Goal: Task Accomplishment & Management: Manage account settings

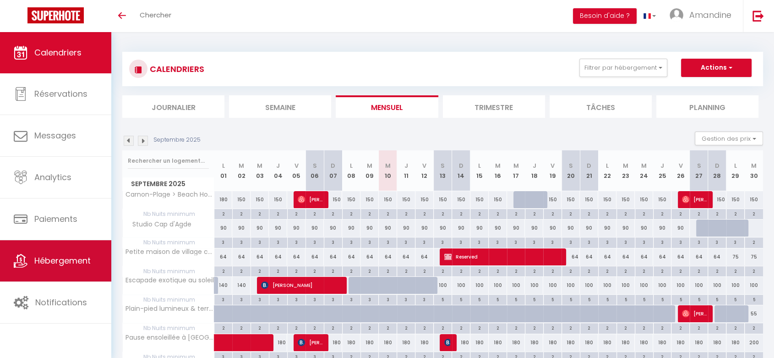
click at [65, 268] on link "Hébergement" at bounding box center [55, 260] width 111 height 41
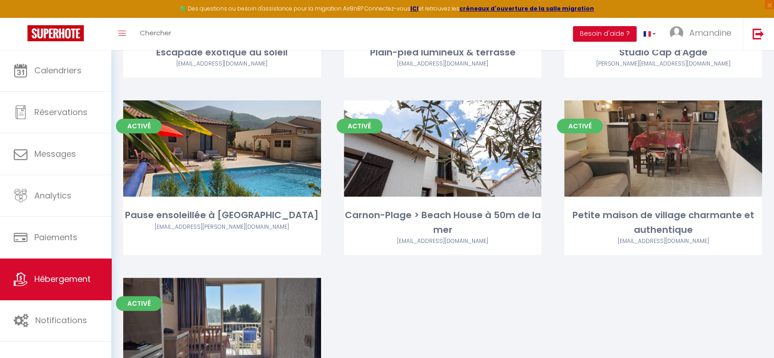
scroll to position [220, 0]
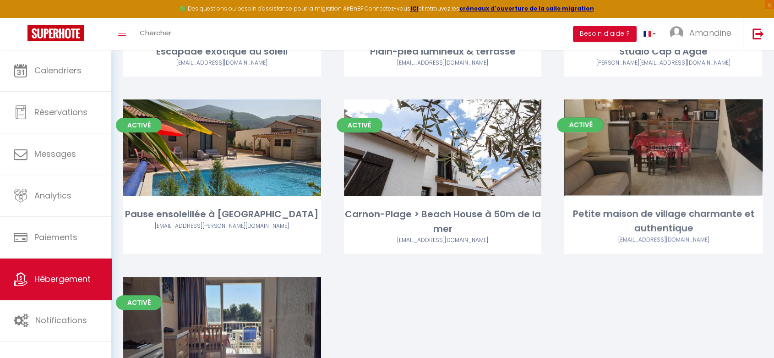
click at [695, 123] on div "Editer" at bounding box center [663, 147] width 198 height 96
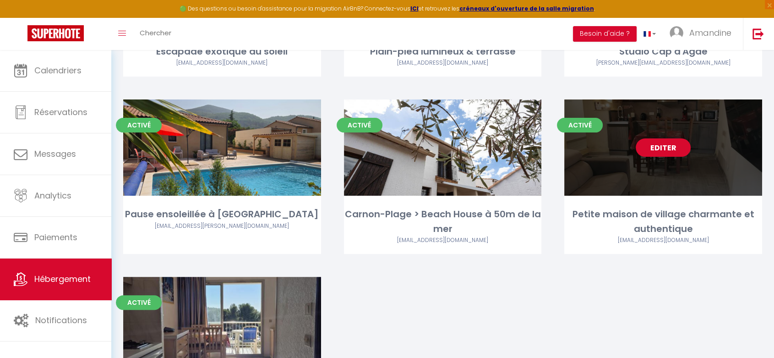
click at [695, 123] on div "Editer" at bounding box center [663, 147] width 198 height 96
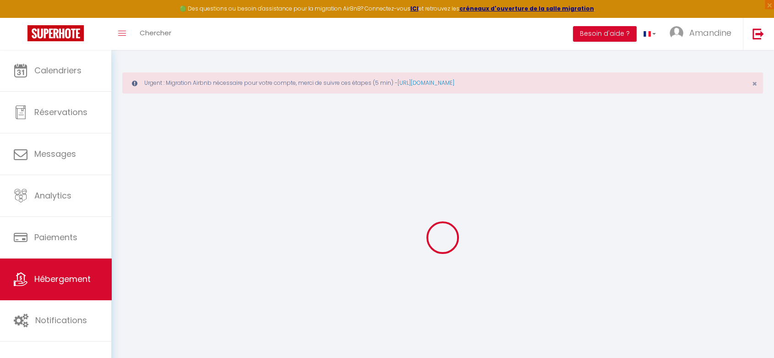
select select "+ 22 %"
select select "+ 21 %"
select select
checkbox input "false"
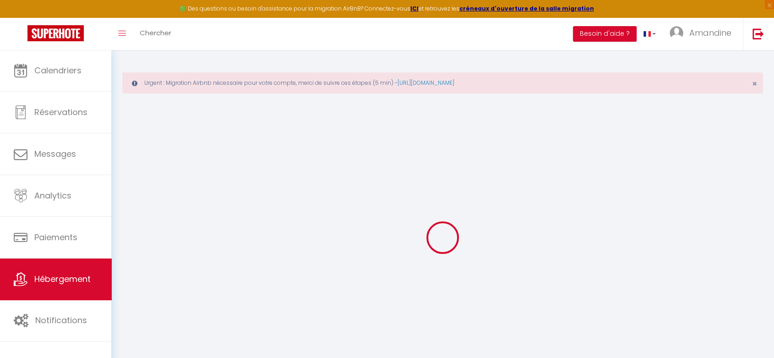
checkbox input "false"
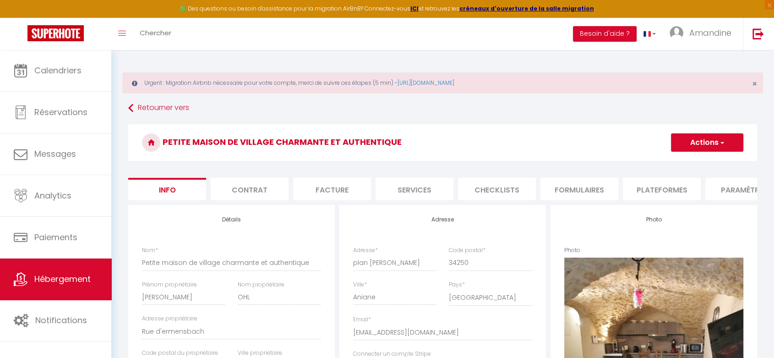
click at [669, 185] on li "Plateformes" at bounding box center [662, 189] width 78 height 22
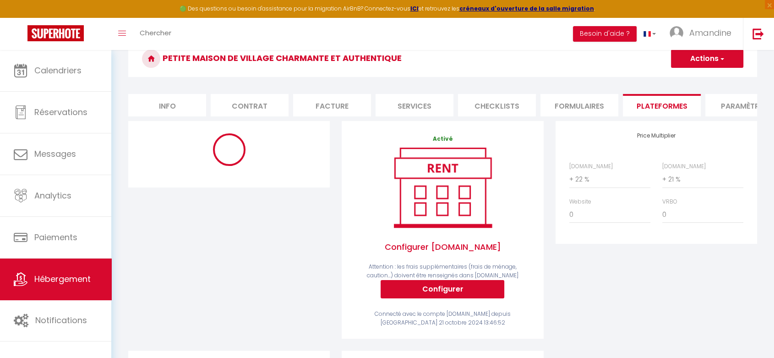
scroll to position [84, 0]
select select
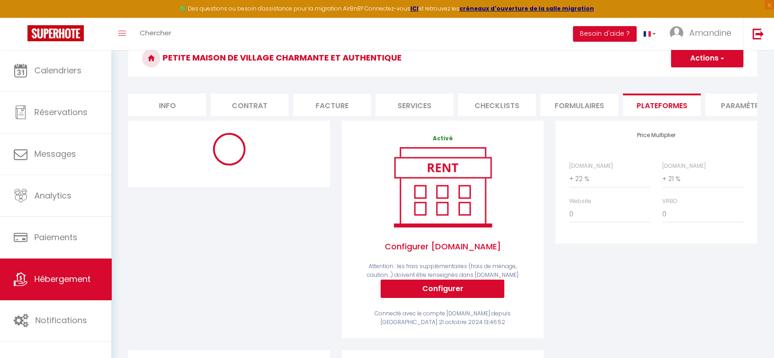
select select
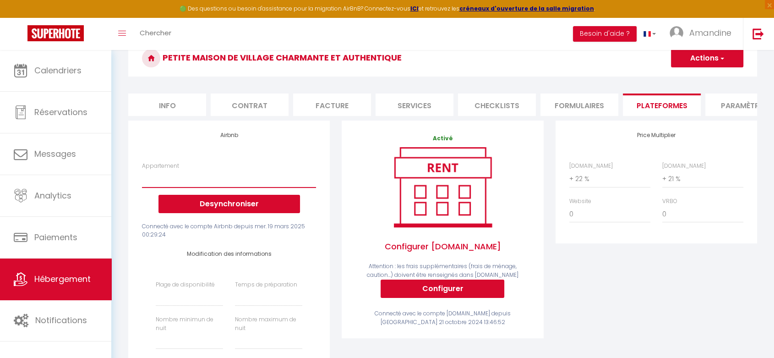
click at [227, 183] on select "Villa, [GEOGRAPHIC_DATA] - [EMAIL_ADDRESS][DOMAIN_NAME] Cap D'Agde studio - [PE…" at bounding box center [229, 178] width 174 height 17
click at [230, 175] on div "Appartement Villa, [GEOGRAPHIC_DATA] - [EMAIL_ADDRESS][DOMAIN_NAME] Cap D'Agde …" at bounding box center [229, 187] width 174 height 51
click at [231, 202] on button "Desynchroniser" at bounding box center [230, 204] width 142 height 18
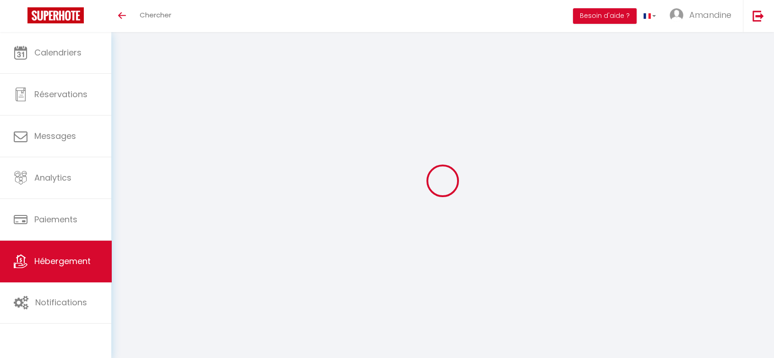
select select "+ 22 %"
select select "+ 21 %"
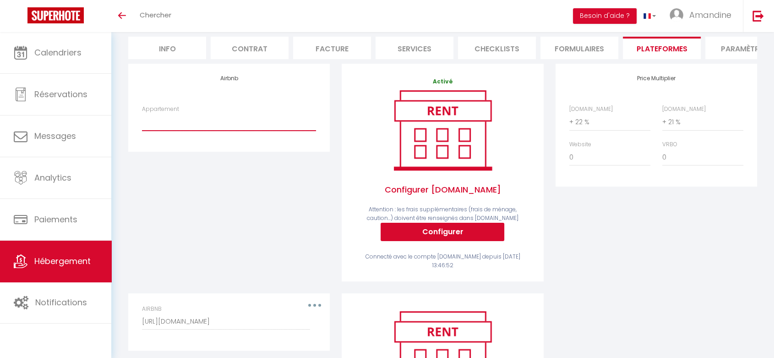
click at [193, 131] on select "Villa, [GEOGRAPHIC_DATA] - [EMAIL_ADDRESS][DOMAIN_NAME] Cap D'Agde studio - [PE…" at bounding box center [229, 121] width 174 height 17
click at [257, 329] on input "[URL][DOMAIN_NAME]" at bounding box center [226, 321] width 168 height 16
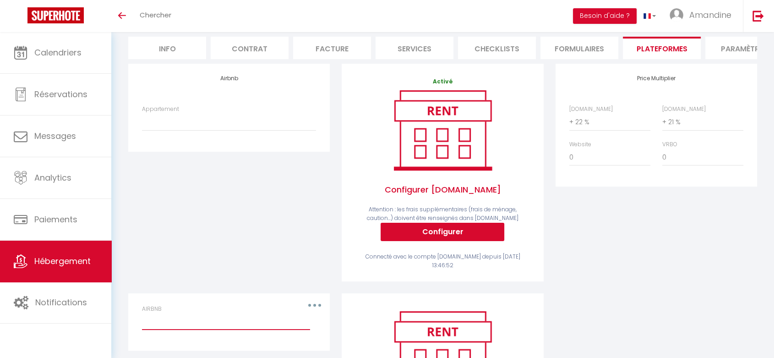
click at [167, 328] on input "AIRBNB" at bounding box center [226, 321] width 168 height 16
paste input "https://www.airbnb.fr/calendar/ical/1272245840466668959.ics?s=7d66abadef92687ca…"
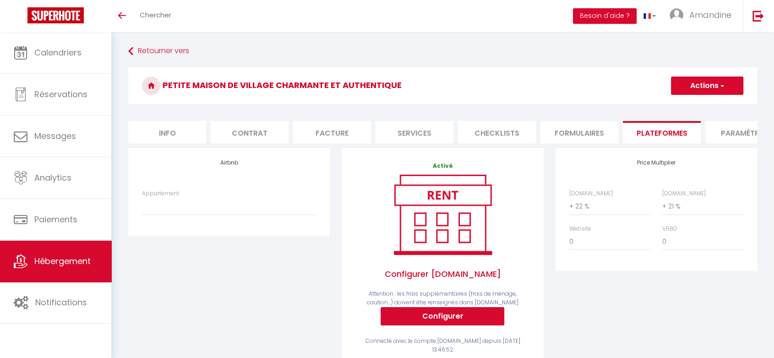
click at [692, 83] on button "Actions" at bounding box center [707, 86] width 72 height 18
click at [695, 102] on link "Enregistrer" at bounding box center [707, 106] width 72 height 12
type input "[URL][DOMAIN_NAME]"
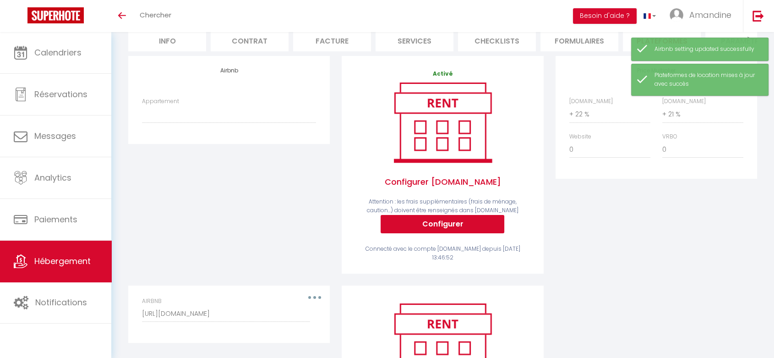
scroll to position [107, 0]
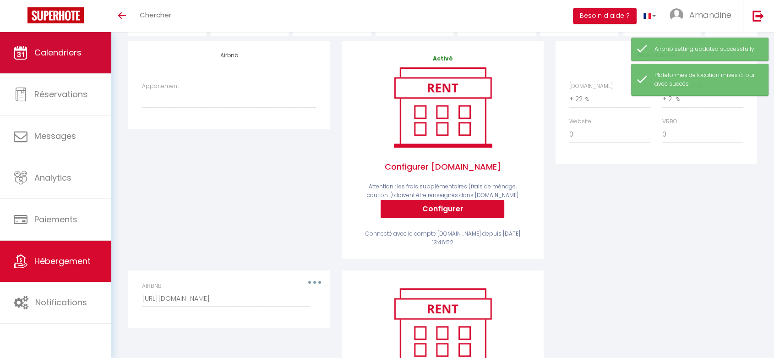
click at [74, 66] on link "Calendriers" at bounding box center [55, 52] width 111 height 41
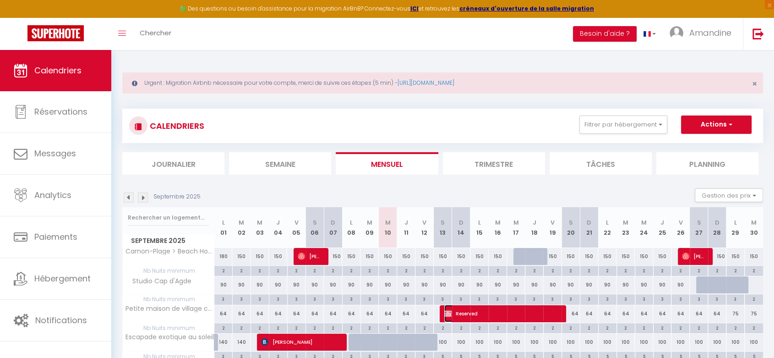
click at [468, 318] on span "Reserved" at bounding box center [502, 313] width 116 height 17
select select "OK"
select select "KO"
select select "0"
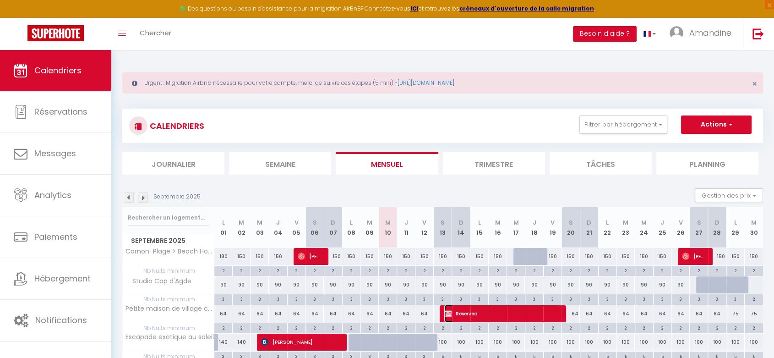
select select "1"
select select
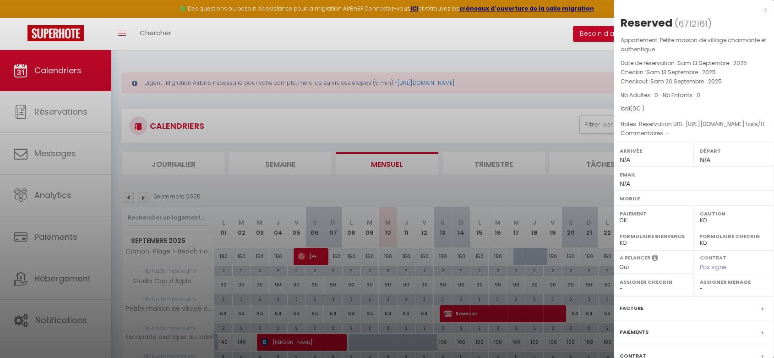
click at [473, 53] on div at bounding box center [387, 179] width 774 height 358
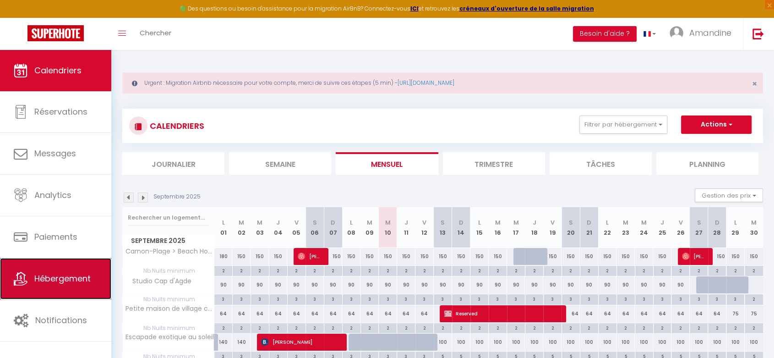
click at [53, 271] on link "Hébergement" at bounding box center [55, 278] width 111 height 41
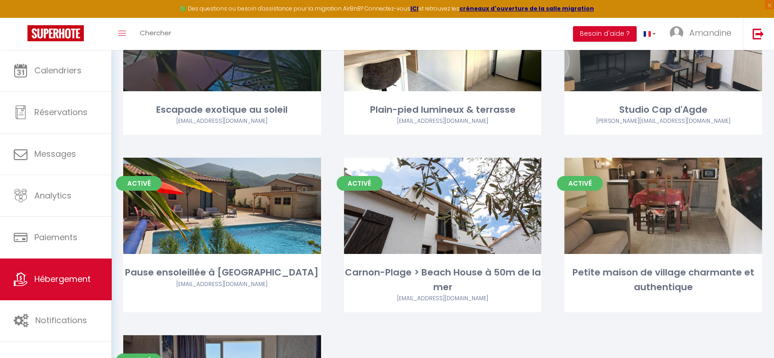
scroll to position [175, 0]
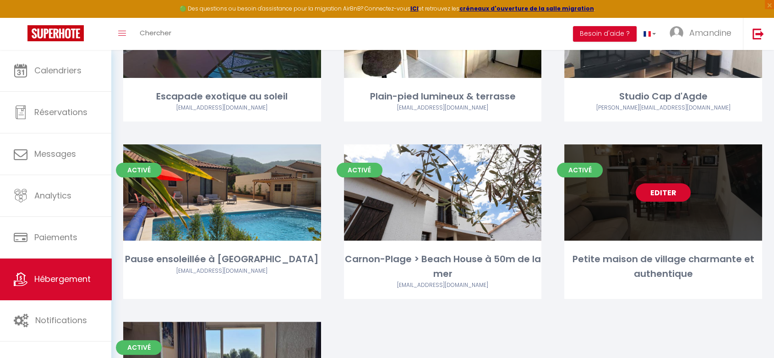
click at [698, 213] on div "Editer" at bounding box center [663, 192] width 198 height 96
select select "3"
select select "2"
select select "1"
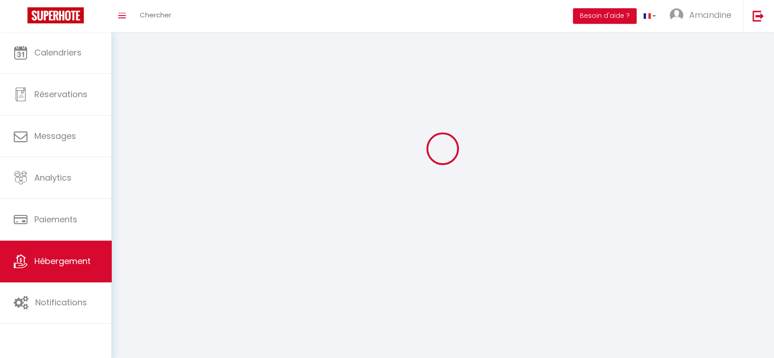
select select
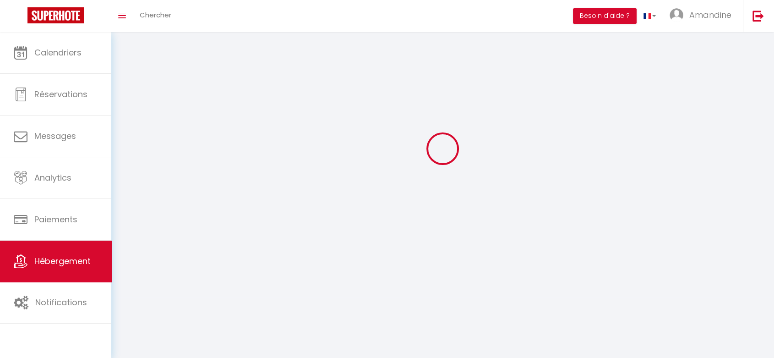
checkbox input "false"
select select
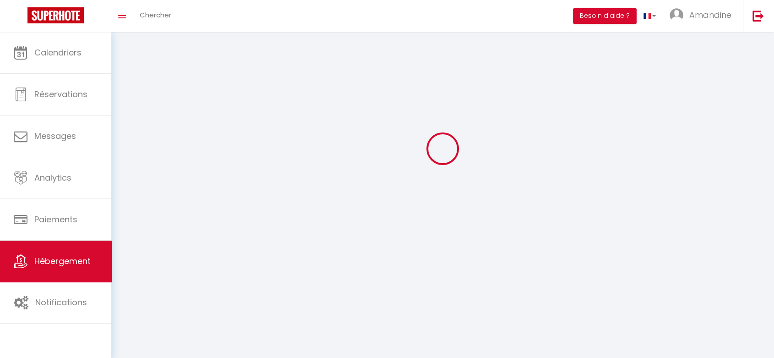
select select
select select "1"
select select
select select "28"
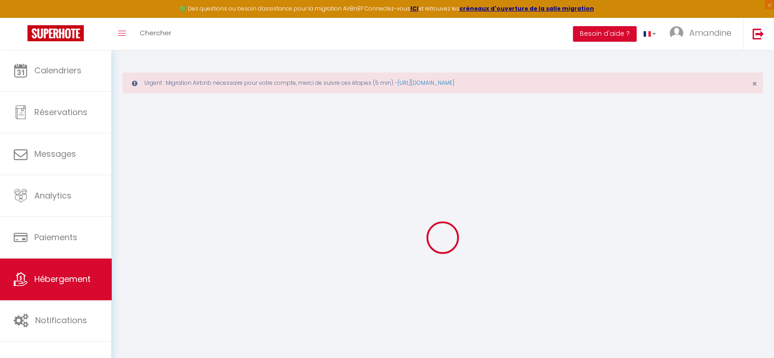
select select
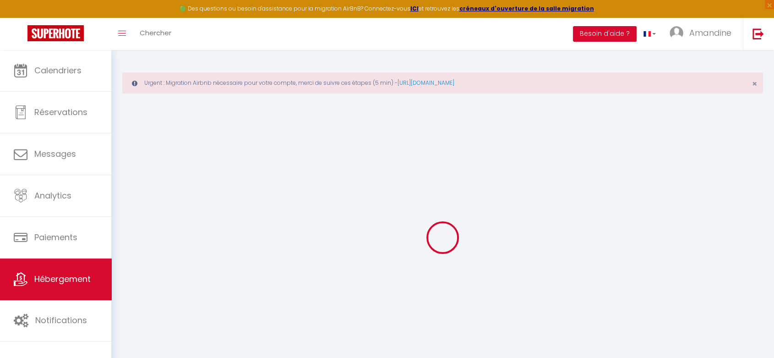
select select
checkbox input "false"
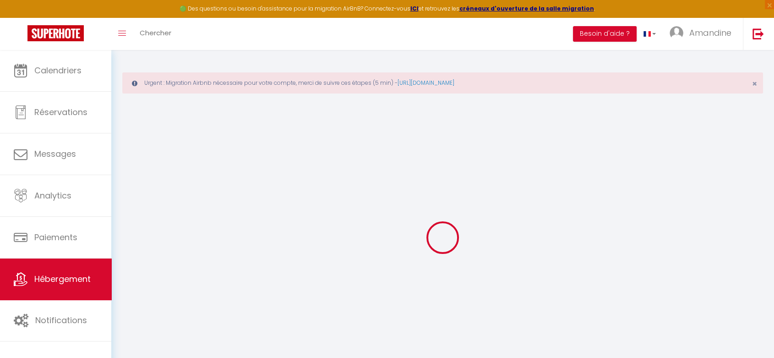
select select
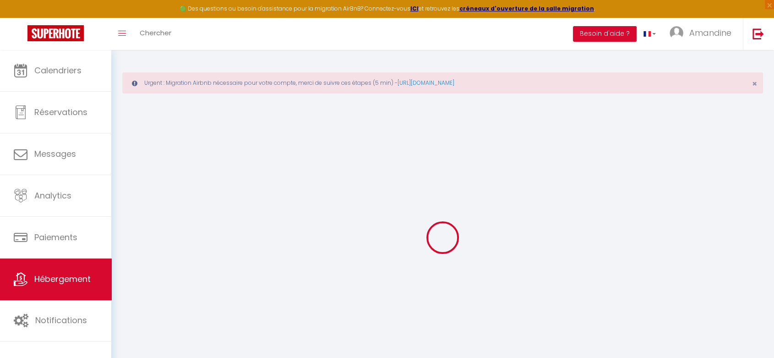
select select
checkbox input "false"
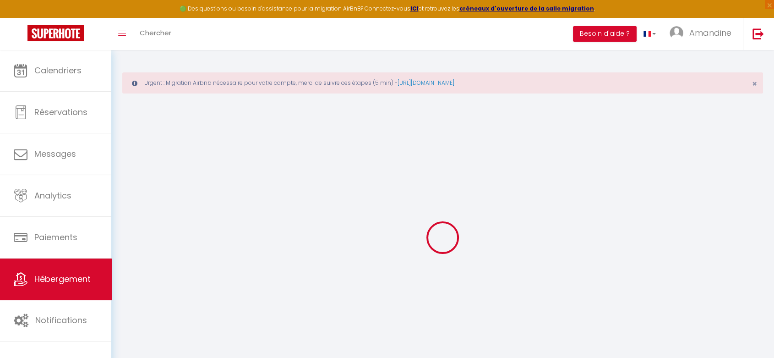
checkbox input "false"
select select
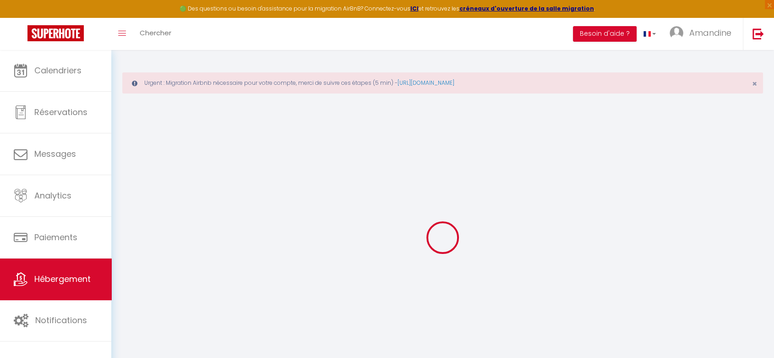
select select
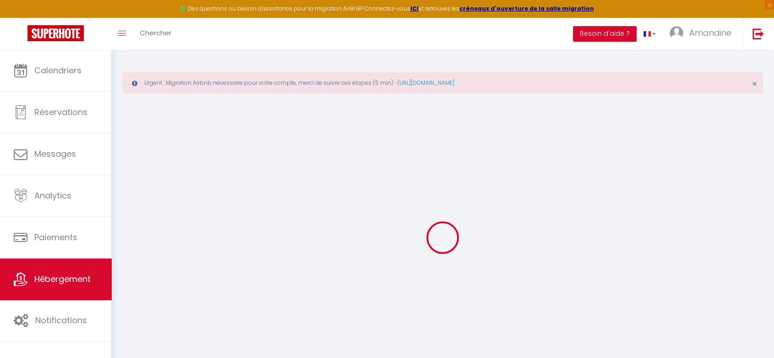
checkbox input "false"
select select
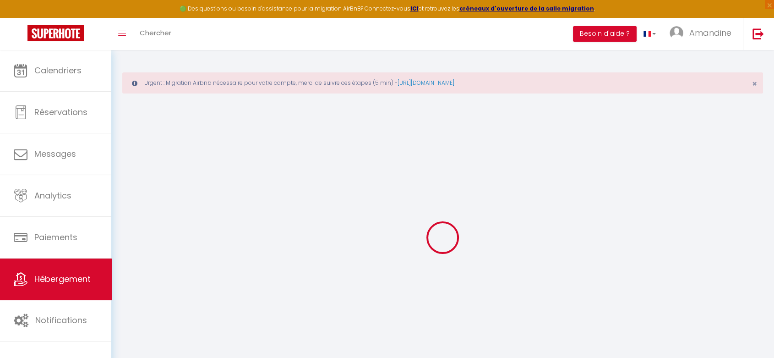
select select
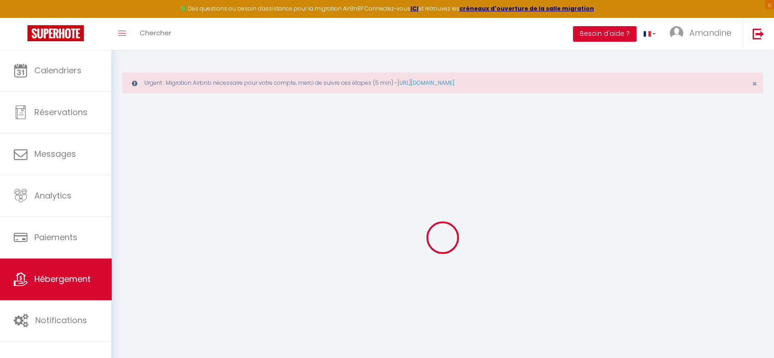
select select
checkbox input "false"
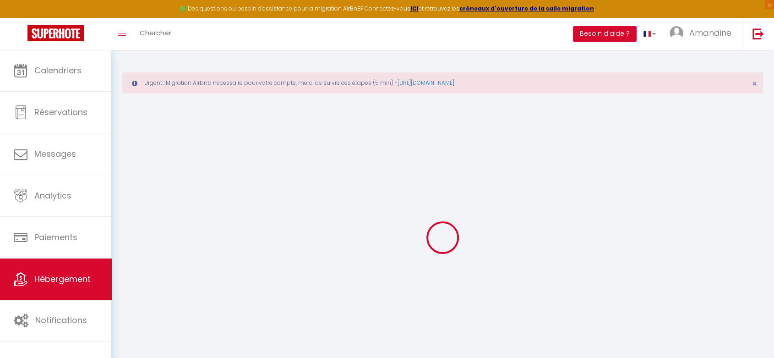
checkbox input "false"
select select
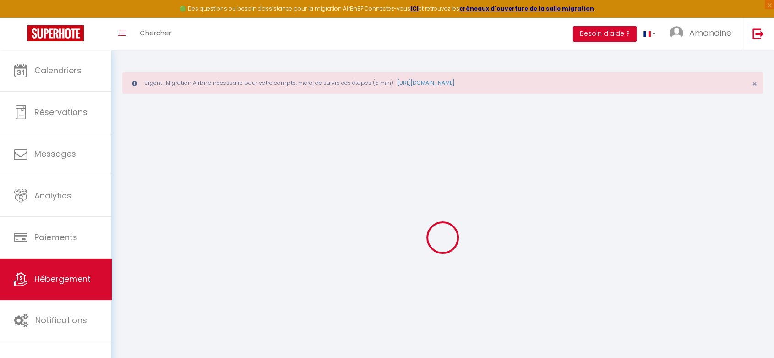
select select
checkbox input "false"
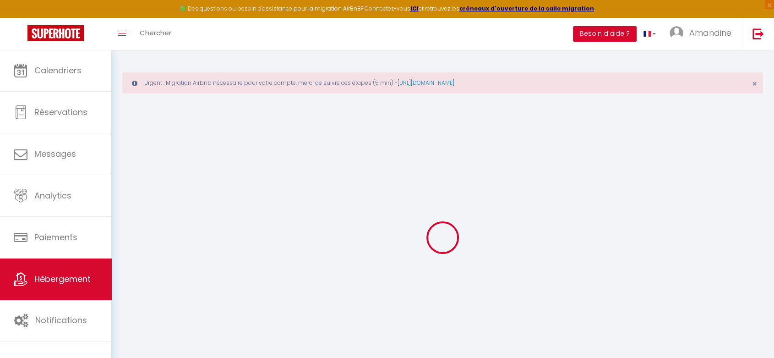
checkbox input "false"
select select
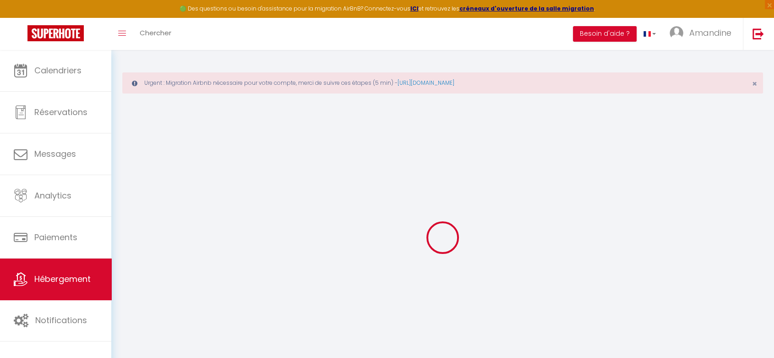
select select
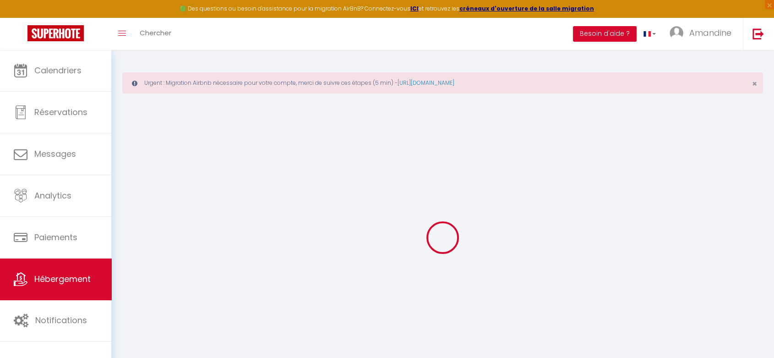
select select
checkbox input "false"
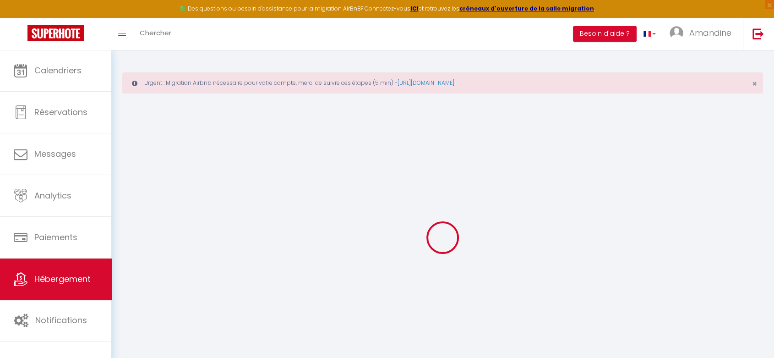
select select
type input "Petite maison de village charmante et authentique"
type input "[PERSON_NAME]"
type input "OHL"
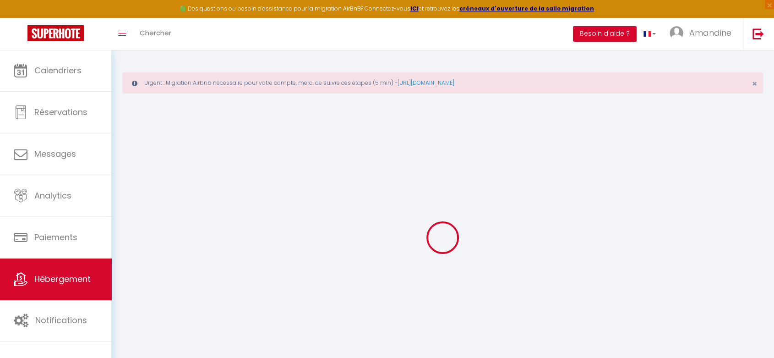
type input "Rue d'ermensbach"
type input "68290"
type input "[PERSON_NAME] près masevaux"
select select "houses"
select select "6"
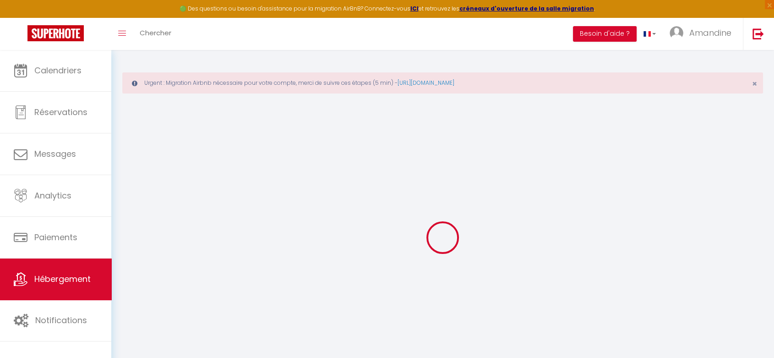
select select "2"
type input "65"
type input "60"
select select
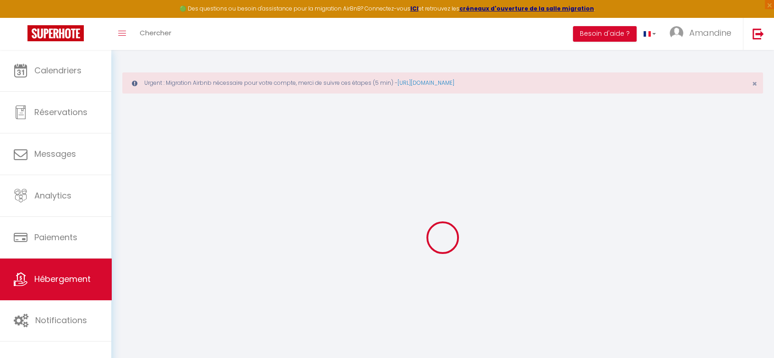
select select
type input "plan [PERSON_NAME]"
type input "34250"
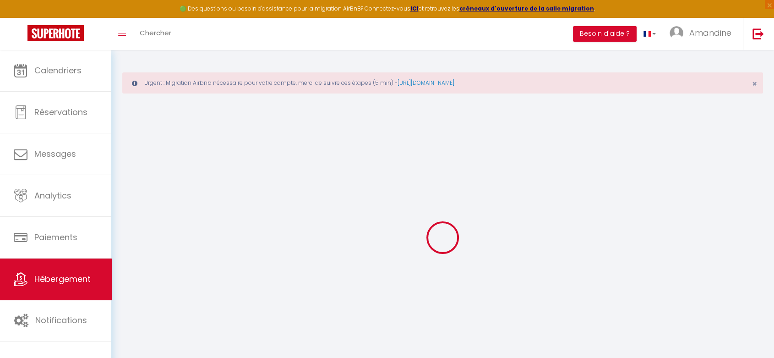
type input "Aniane"
type input "[EMAIL_ADDRESS][DOMAIN_NAME]"
select select
checkbox input "false"
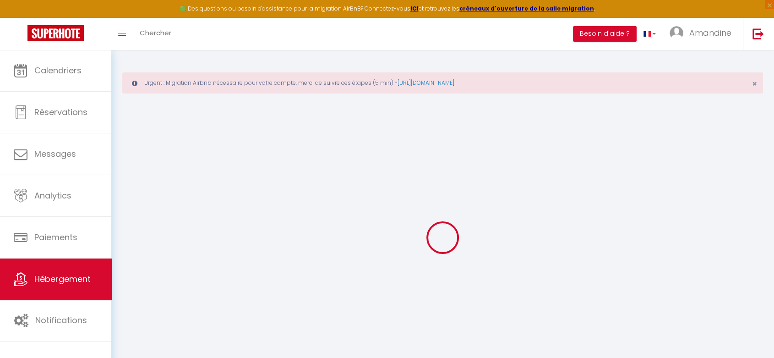
checkbox input "false"
select select
type input "15"
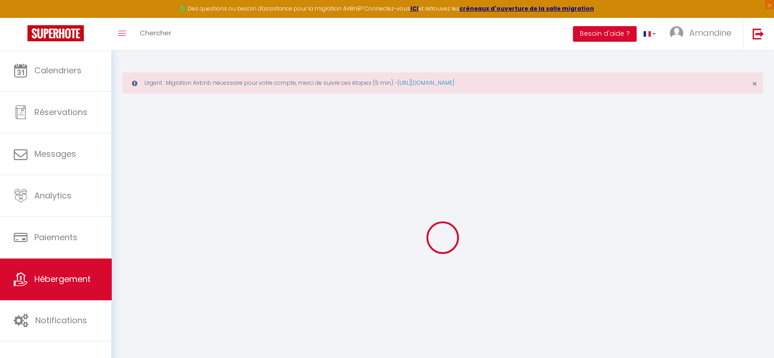
type input "60"
type input "0"
select select "+ 22 %"
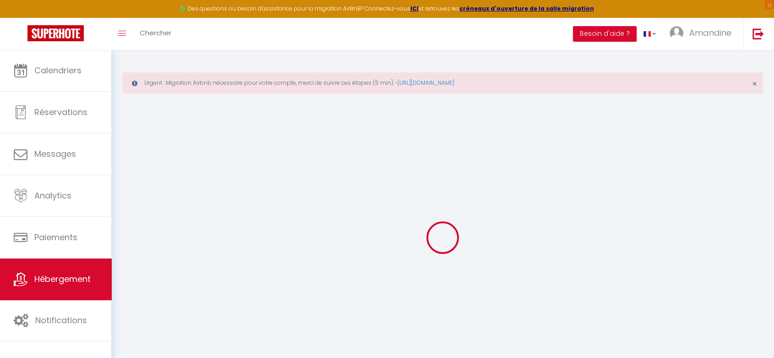
select select "+ 21 %"
select select
checkbox input "false"
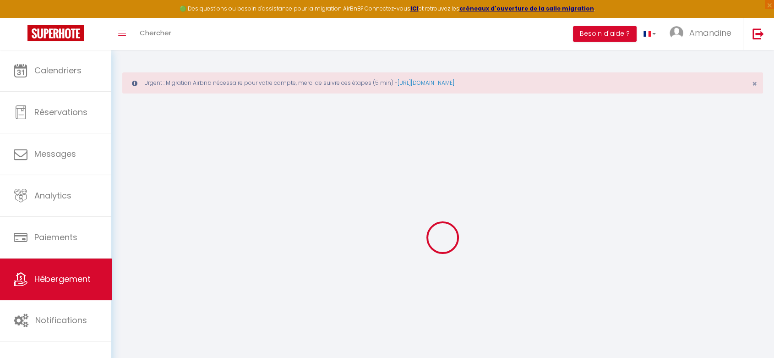
checkbox input "false"
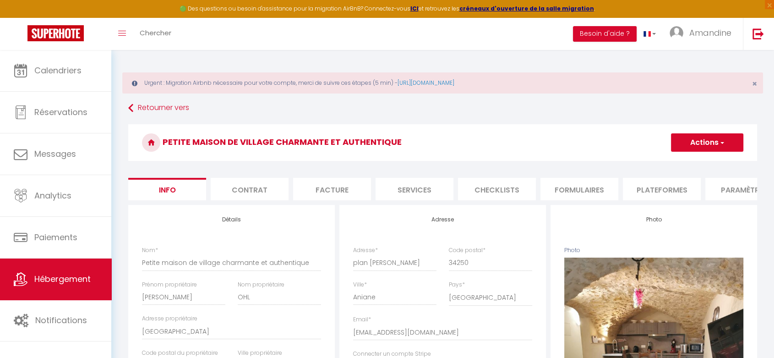
click at [639, 188] on li "Plateformes" at bounding box center [662, 189] width 78 height 22
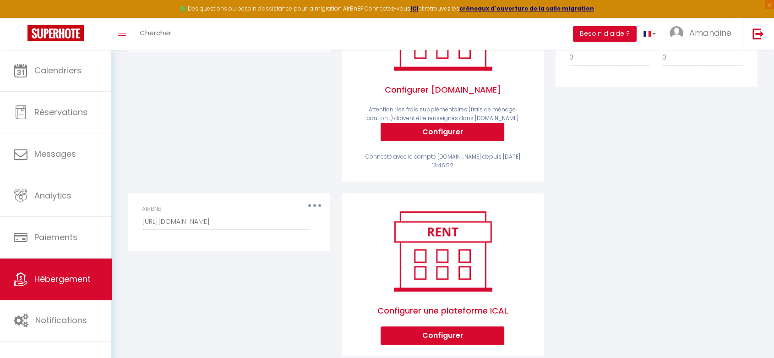
scroll to position [263, 0]
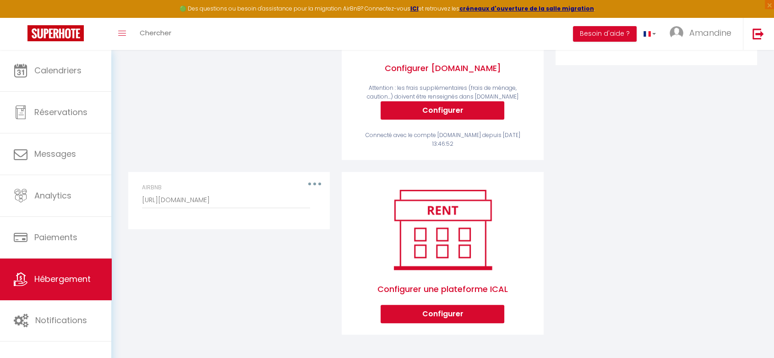
click at [311, 191] on div "AIRBNB https://www.airbnb.fr/calendar/ical/1415827503504356016.ics?s=d2a9d99188…" at bounding box center [229, 195] width 174 height 25
click at [314, 191] on div "AIRBNB https://www.airbnb.fr/calendar/ical/1415827503504356016.ics?s=d2a9d99188…" at bounding box center [229, 195] width 174 height 25
click at [301, 206] on input "[URL][DOMAIN_NAME]" at bounding box center [226, 200] width 168 height 16
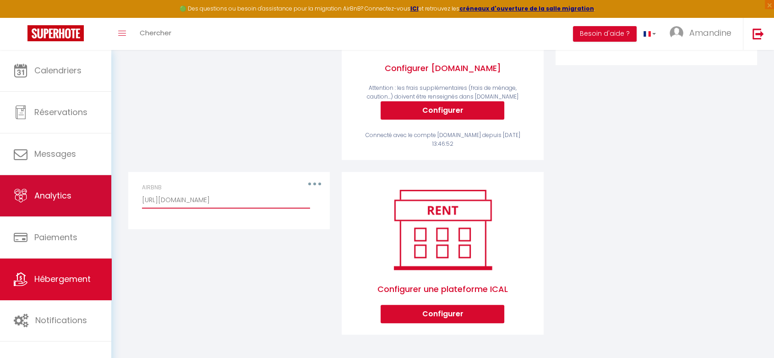
drag, startPoint x: 301, startPoint y: 206, endPoint x: 94, endPoint y: 214, distance: 207.2
click at [94, 214] on div "🟢 Des questions ou besoin d'assistance pour la migration AirBnB? Connectez-vous…" at bounding box center [387, 72] width 774 height 570
type input "356016.ics?s=d2a9d99188385b4e7982490ce9481286"
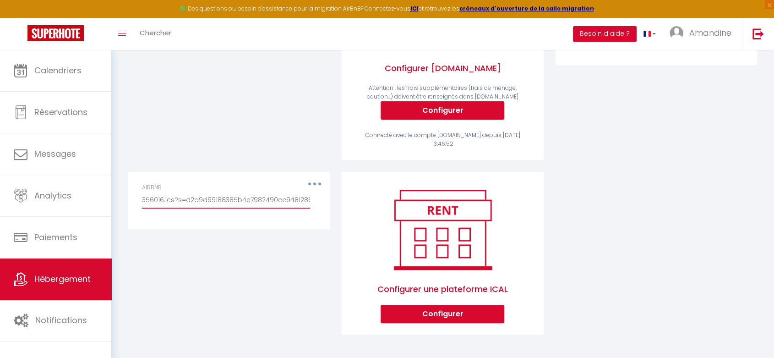
click at [164, 208] on input "356016.ics?s=d2a9d99188385b4e7982490ce9481286" at bounding box center [226, 200] width 168 height 16
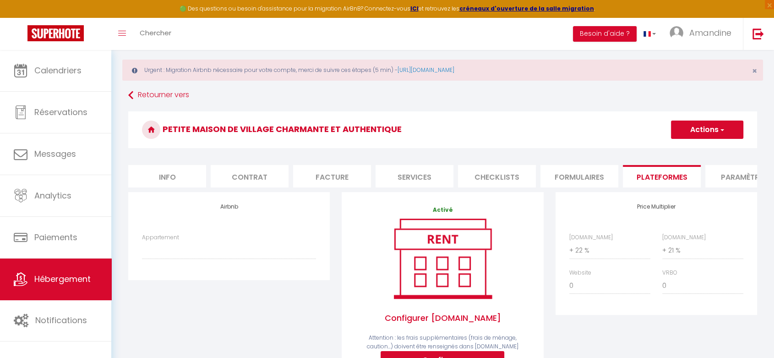
scroll to position [0, 0]
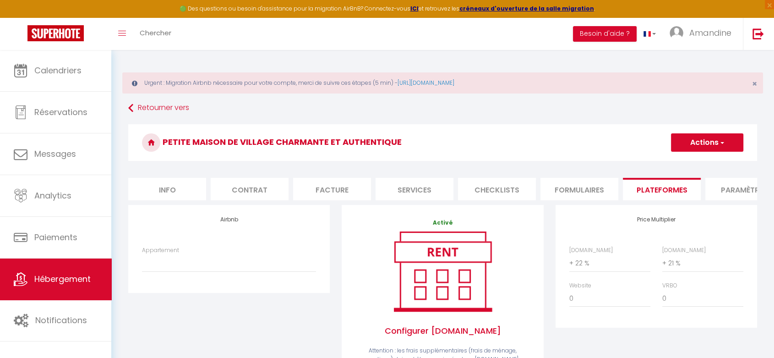
click at [697, 148] on button "Actions" at bounding box center [707, 142] width 72 height 18
click at [690, 163] on link "Enregistrer" at bounding box center [707, 163] width 72 height 12
type input "[URL][DOMAIN_NAME]"
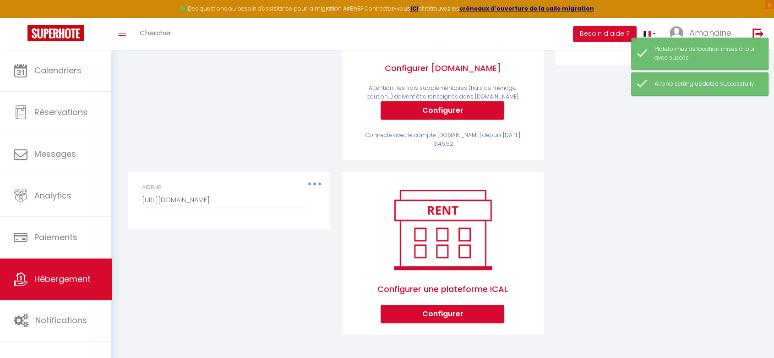
scroll to position [264, 0]
click at [323, 186] on button "button" at bounding box center [315, 183] width 26 height 15
click at [286, 226] on button "Supprimer" at bounding box center [291, 221] width 68 height 16
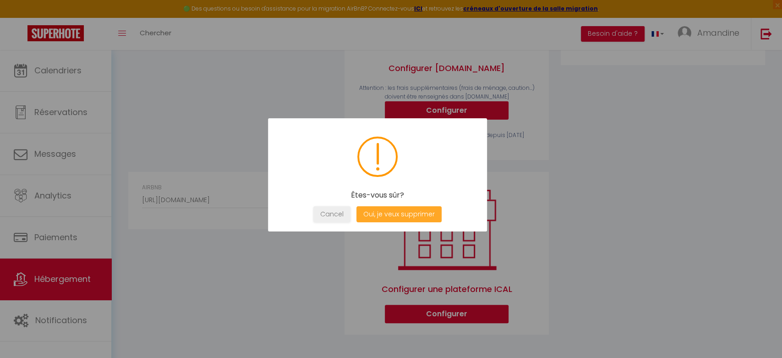
click at [385, 217] on button "Oui, je veux supprimer" at bounding box center [398, 214] width 85 height 16
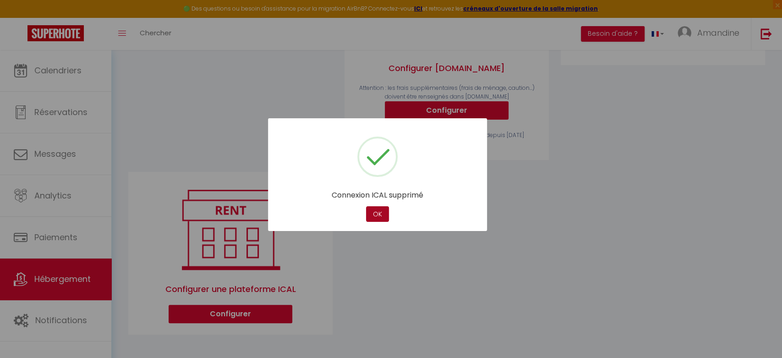
click at [378, 217] on button "OK" at bounding box center [377, 214] width 23 height 16
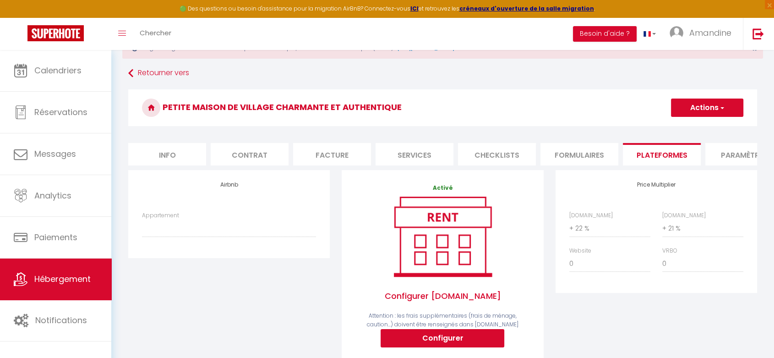
scroll to position [20, 0]
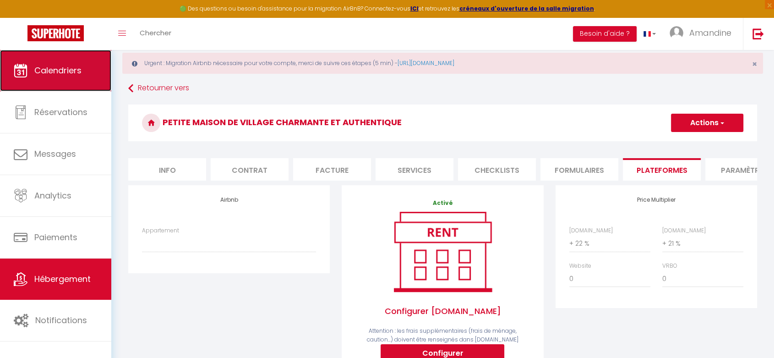
click at [36, 81] on link "Calendriers" at bounding box center [55, 70] width 111 height 41
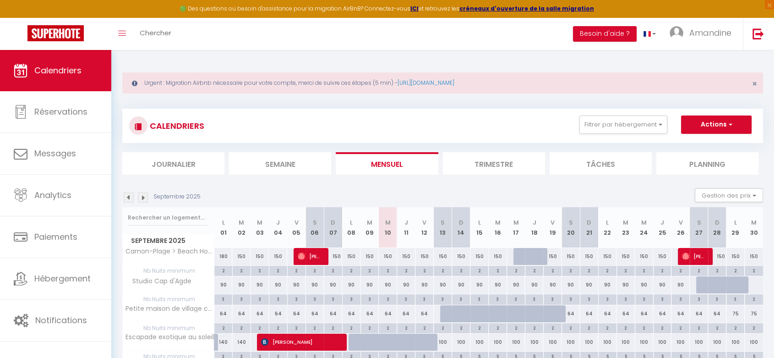
click at [447, 311] on div at bounding box center [449, 313] width 18 height 17
type input "64"
type input "Sam 13 Septembre 2025"
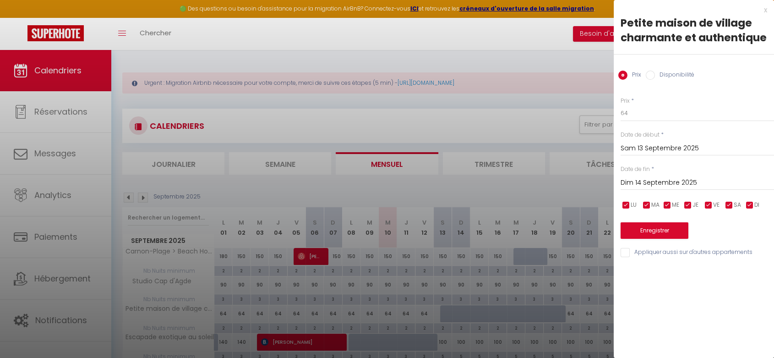
click at [703, 189] on input "Dim 14 Septembre 2025" at bounding box center [697, 183] width 153 height 12
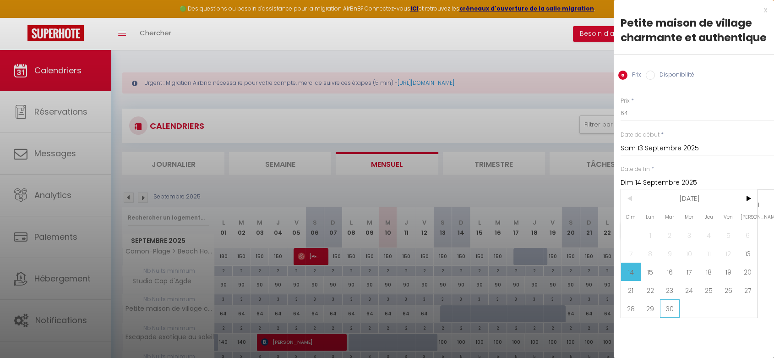
click at [660, 317] on span "30" at bounding box center [670, 308] width 20 height 18
type input "Mar 30 Septembre 2025"
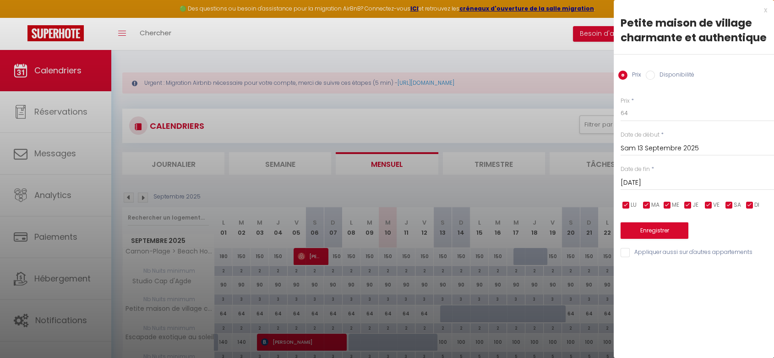
click at [652, 80] on input "Disponibilité" at bounding box center [650, 75] width 9 height 9
radio input "true"
radio input "false"
click at [640, 240] on button "Enregistrer" at bounding box center [655, 231] width 68 height 16
